Goal: Task Accomplishment & Management: Use online tool/utility

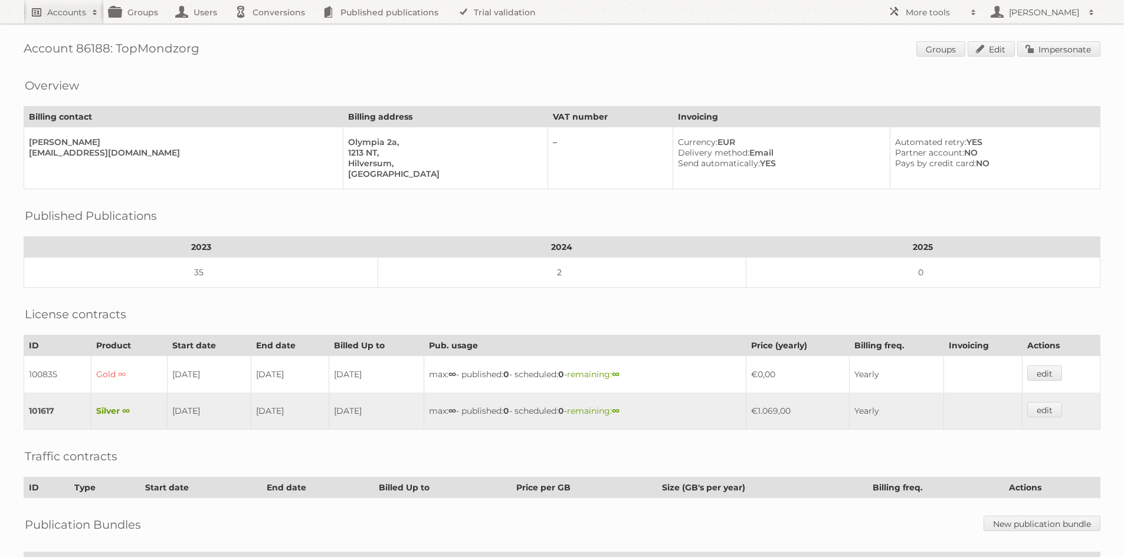
click at [61, 11] on h2 "Accounts" at bounding box center [66, 12] width 39 height 12
type input"] "hubo"
click at [272, 30] on input "Search" at bounding box center [281, 39] width 18 height 18
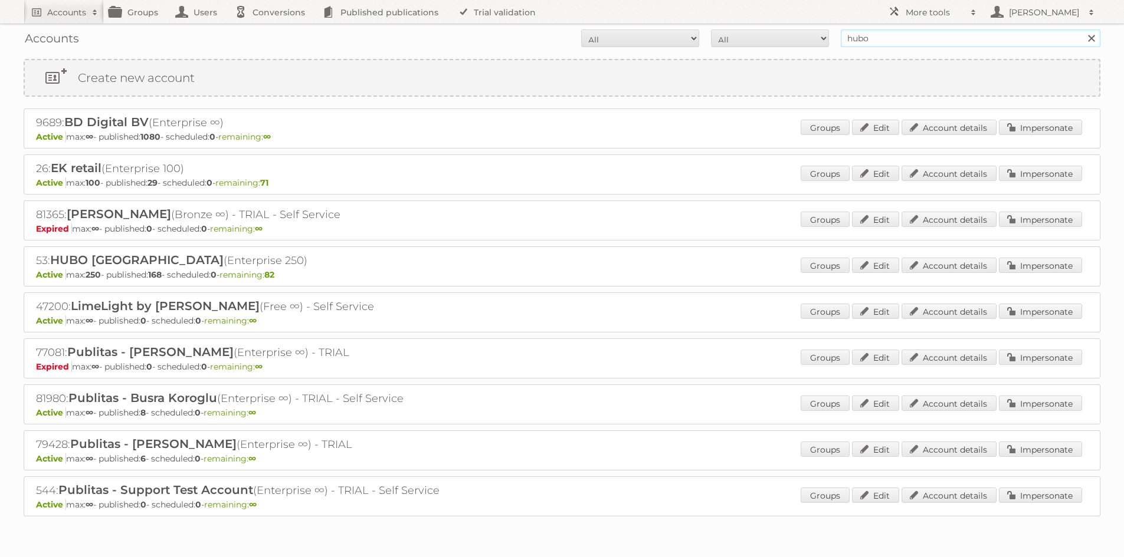
click at [874, 38] on input "hubo" at bounding box center [971, 38] width 260 height 18
type input "hubo be"
click at [1082, 29] on input "Search" at bounding box center [1091, 38] width 18 height 18
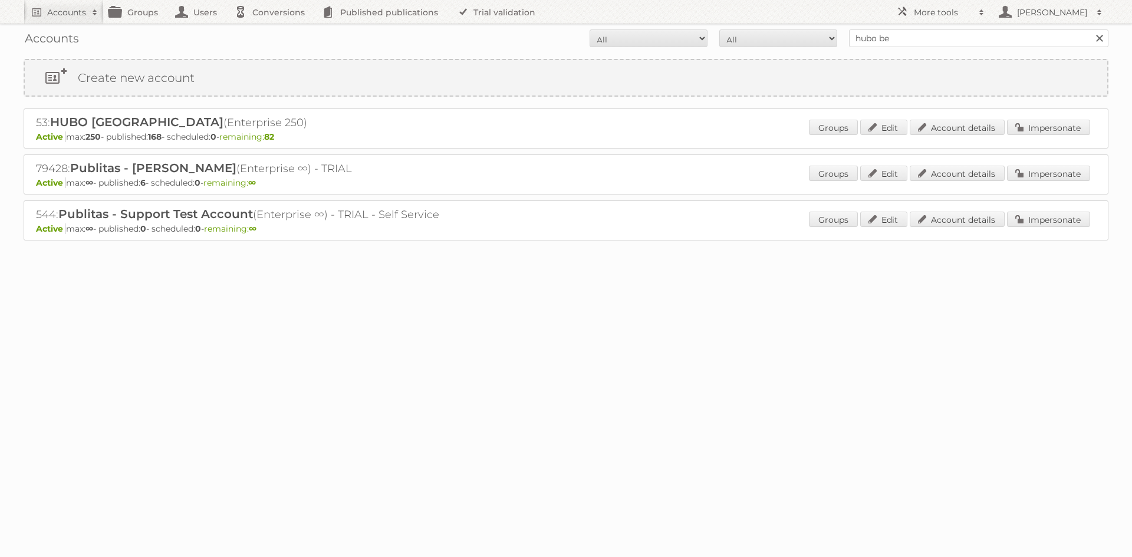
click at [1059, 114] on div "53: HUBO België (Enterprise 250) Active max: 250 - published: 168 - scheduled: …" at bounding box center [566, 129] width 1085 height 40
click at [1046, 128] on link "Impersonate" at bounding box center [1048, 127] width 83 height 15
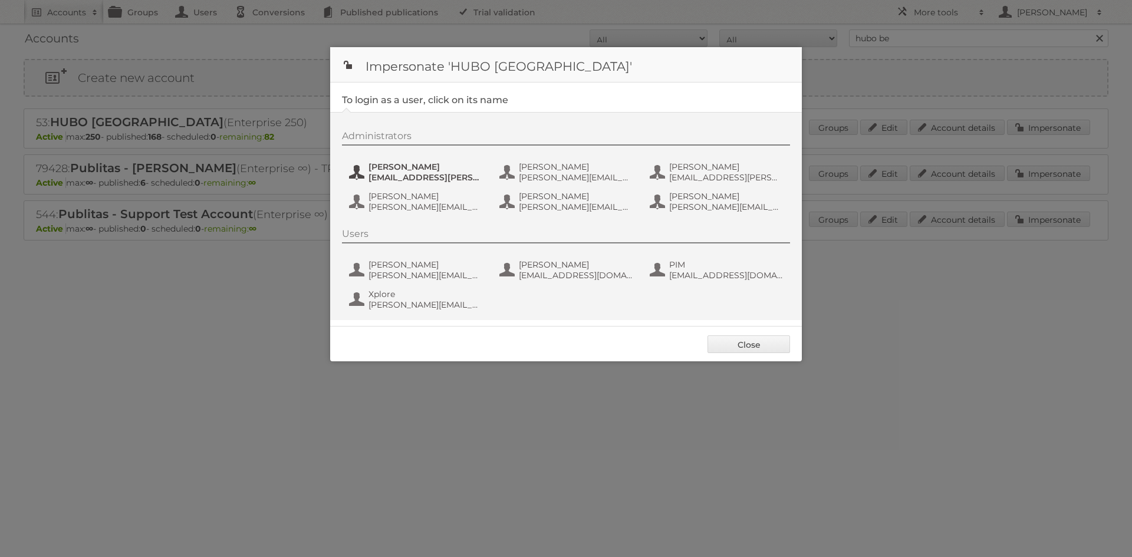
click at [413, 166] on span "Eline Jacobs" at bounding box center [426, 167] width 114 height 11
